Goal: Book appointment/travel/reservation

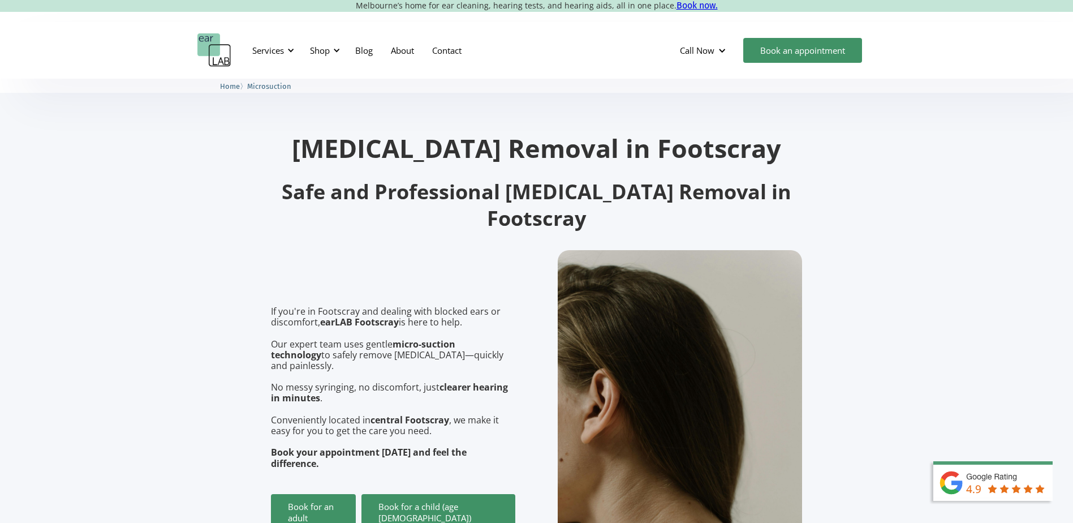
click at [336, 50] on div at bounding box center [337, 50] width 8 height 8
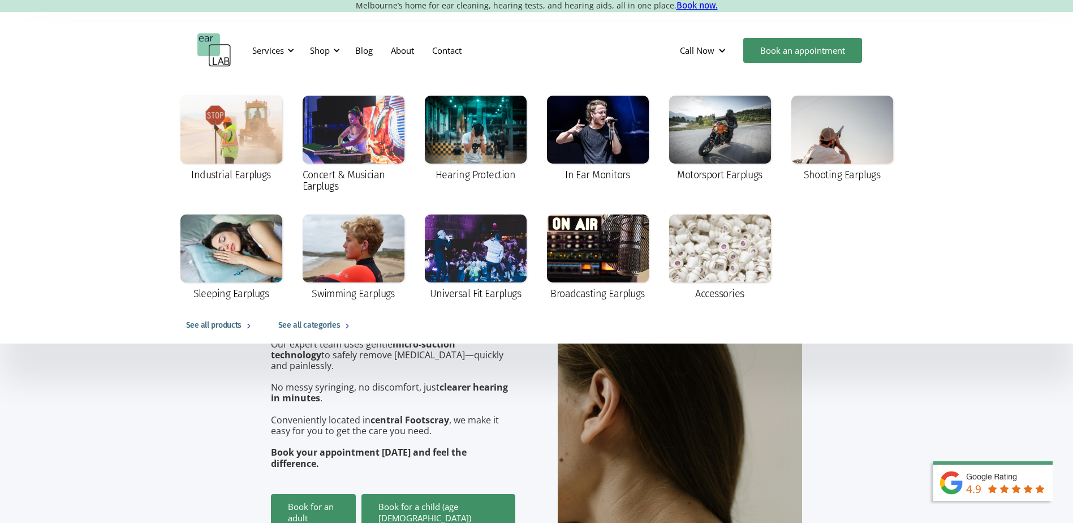
click at [407, 49] on link "About" at bounding box center [402, 50] width 41 height 33
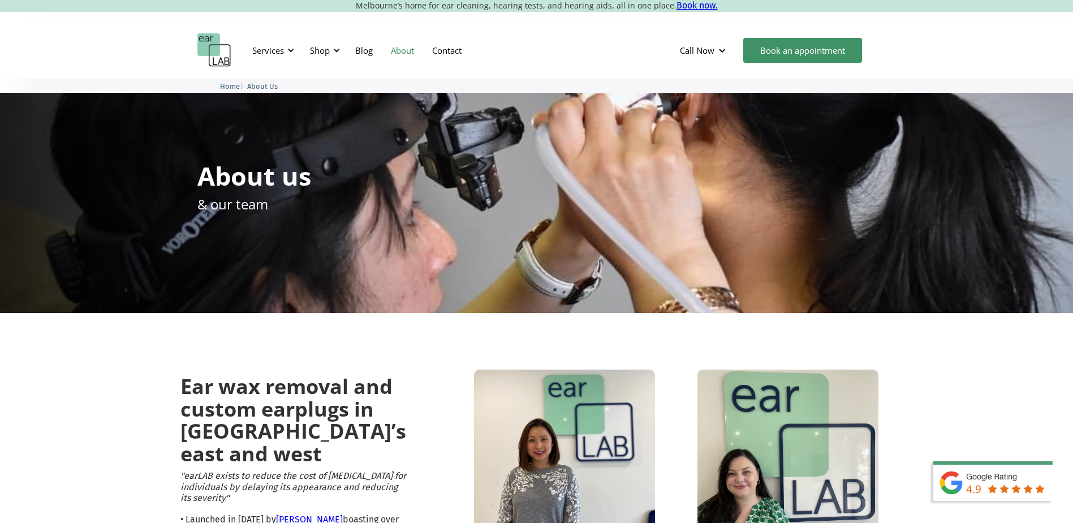
click at [793, 41] on link "Book an appointment" at bounding box center [802, 50] width 119 height 25
